Goal: Contribute content

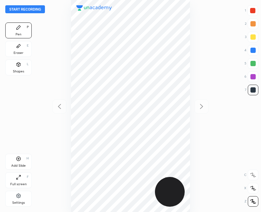
scroll to position [212, 155]
click at [31, 10] on button "Start recording" at bounding box center [25, 9] width 40 height 8
click at [18, 164] on div "Add Slide" at bounding box center [18, 165] width 15 height 3
click at [17, 164] on div "Add Slide" at bounding box center [18, 165] width 15 height 3
click at [19, 159] on icon at bounding box center [18, 158] width 5 height 5
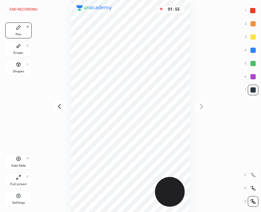
click at [57, 106] on icon at bounding box center [59, 106] width 8 height 8
click at [198, 107] on icon at bounding box center [201, 106] width 8 height 8
click at [19, 155] on div "Add Slide H" at bounding box center [18, 161] width 26 height 16
click at [55, 104] on icon at bounding box center [59, 106] width 8 height 8
click at [205, 112] on div at bounding box center [201, 106] width 14 height 14
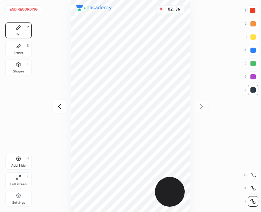
click at [54, 106] on div at bounding box center [59, 106] width 14 height 14
click at [207, 108] on div at bounding box center [201, 106] width 14 height 14
click at [57, 104] on icon at bounding box center [59, 106] width 8 height 8
click at [58, 107] on icon at bounding box center [59, 106] width 8 height 8
click at [19, 161] on div "Add Slide H" at bounding box center [18, 161] width 26 height 16
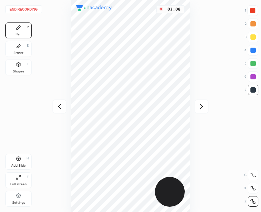
click at [61, 101] on div at bounding box center [59, 106] width 14 height 14
click at [202, 101] on div at bounding box center [201, 106] width 14 height 14
click at [28, 10] on button "End recording" at bounding box center [23, 9] width 37 height 8
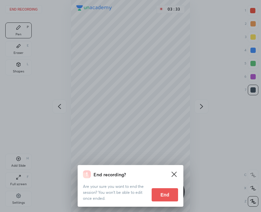
click at [167, 197] on button "End" at bounding box center [165, 194] width 26 height 13
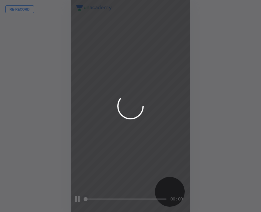
click at [171, 207] on div at bounding box center [130, 106] width 261 height 212
